Goal: Use online tool/utility: Utilize a website feature to perform a specific function

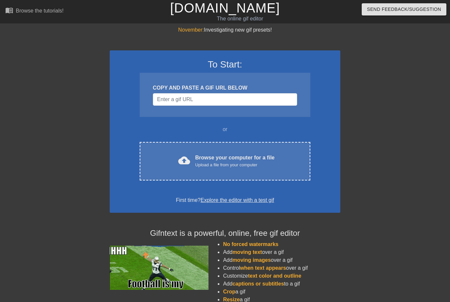
click at [257, 292] on li "Crop a gif" at bounding box center [281, 292] width 117 height 8
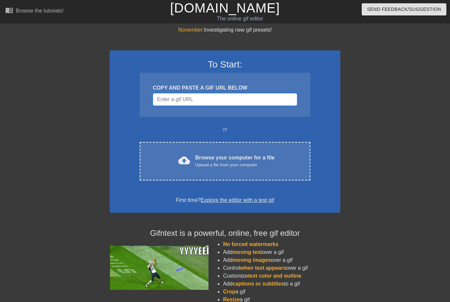
click at [227, 101] on input "Username" at bounding box center [225, 99] width 144 height 13
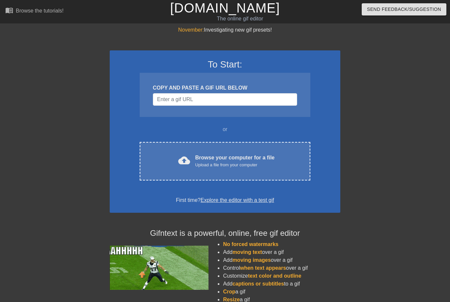
click at [237, 120] on div "To Start: COPY AND PASTE A GIF URL BELOW or cloud_upload Browse your computer f…" at bounding box center [225, 131] width 231 height 162
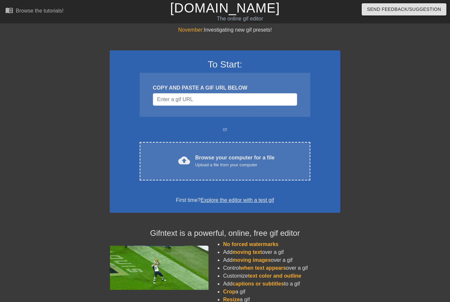
click at [235, 170] on div "cloud_upload Browse your computer for a file Upload a file from your computer C…" at bounding box center [225, 161] width 171 height 39
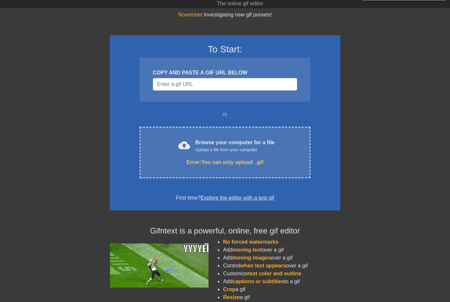
scroll to position [18, 0]
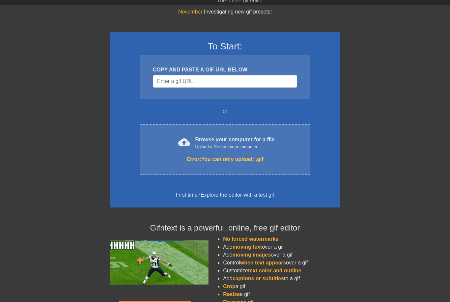
click at [257, 163] on div "cloud_upload Browse your computer for a file Upload a file from your computer E…" at bounding box center [225, 149] width 171 height 51
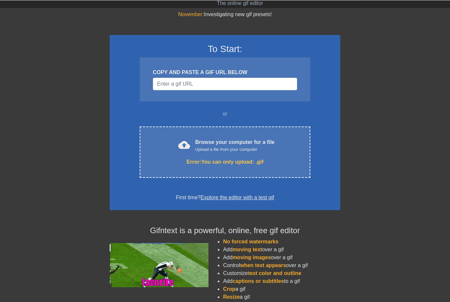
scroll to position [15, 0]
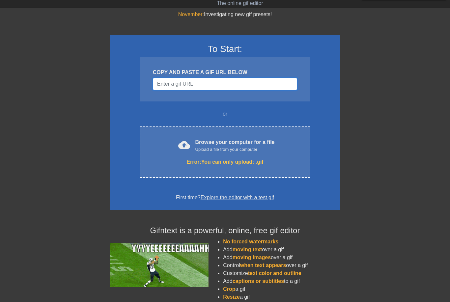
click at [235, 78] on input "Username" at bounding box center [225, 84] width 144 height 13
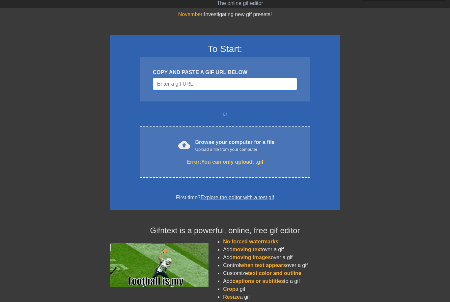
click at [220, 83] on input "Username" at bounding box center [225, 84] width 144 height 13
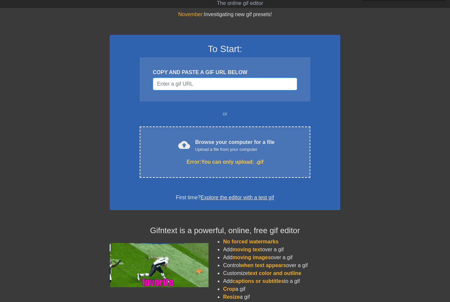
paste input "[URL][DOMAIN_NAME]"
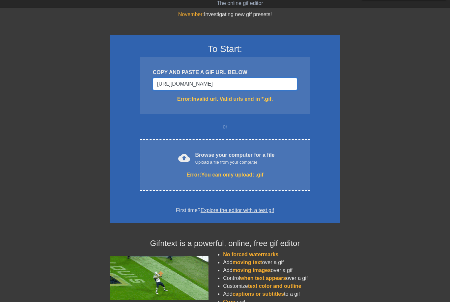
type input "https://"
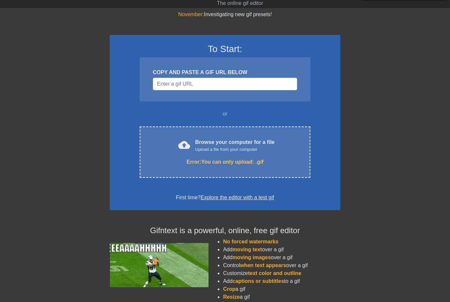
click at [421, 124] on div at bounding box center [397, 110] width 99 height 198
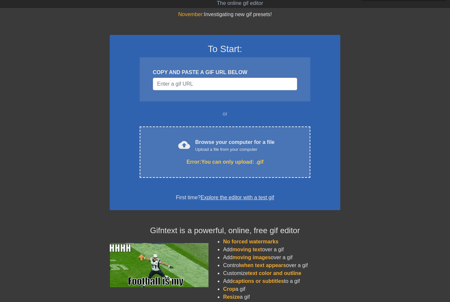
scroll to position [0, 0]
